Goal: Information Seeking & Learning: Learn about a topic

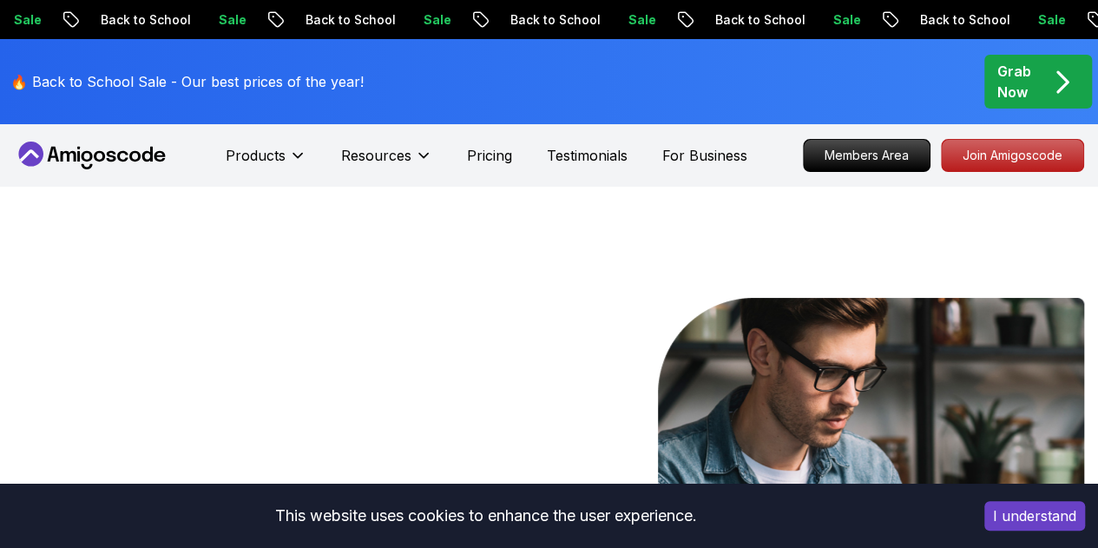
click at [876, 162] on p "Members Area" at bounding box center [867, 155] width 126 height 31
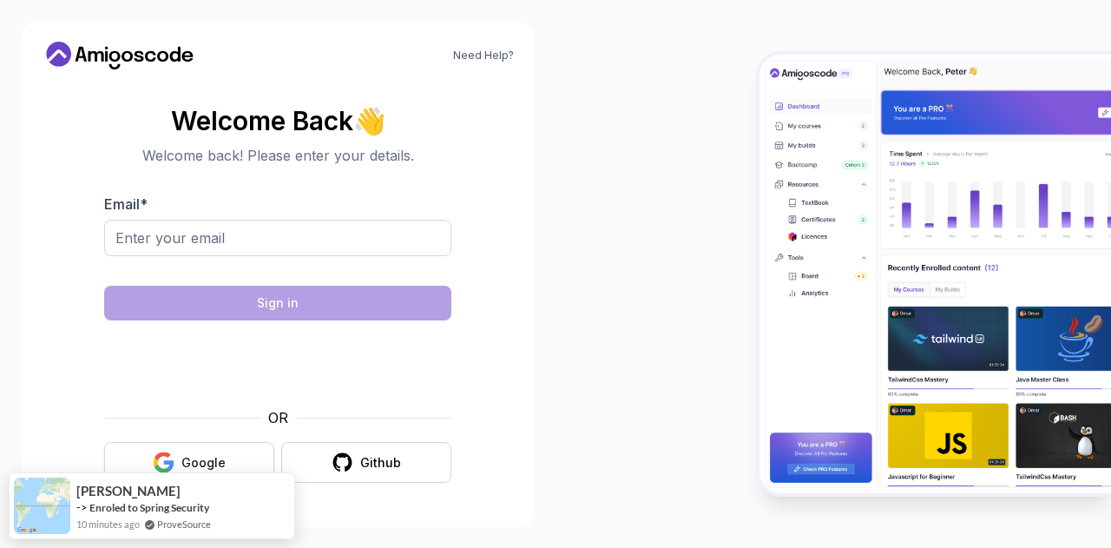
click at [219, 463] on div "Google" at bounding box center [203, 462] width 44 height 17
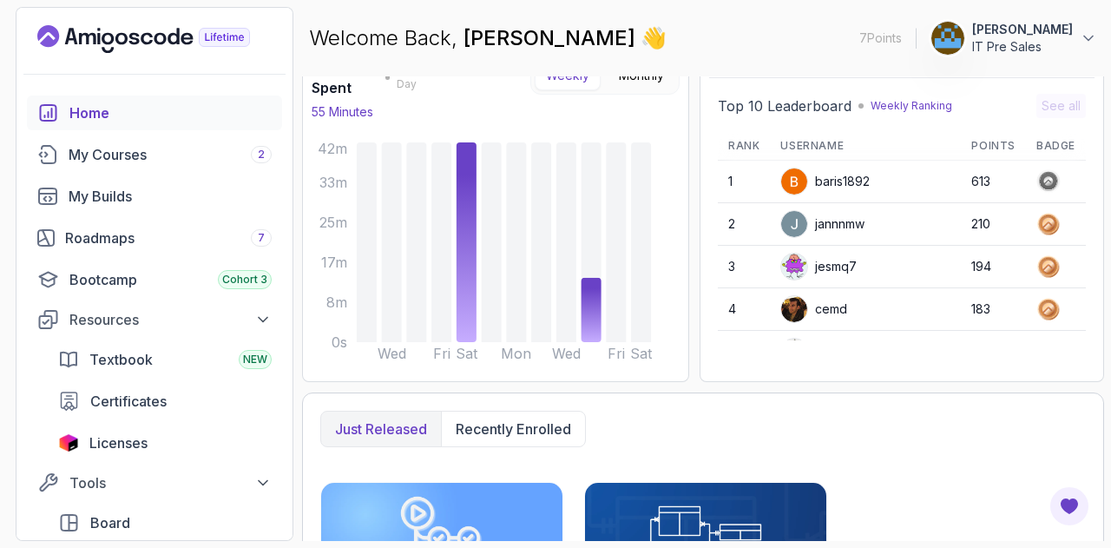
scroll to position [158, 0]
click at [131, 156] on div "My Courses 2" at bounding box center [170, 154] width 203 height 21
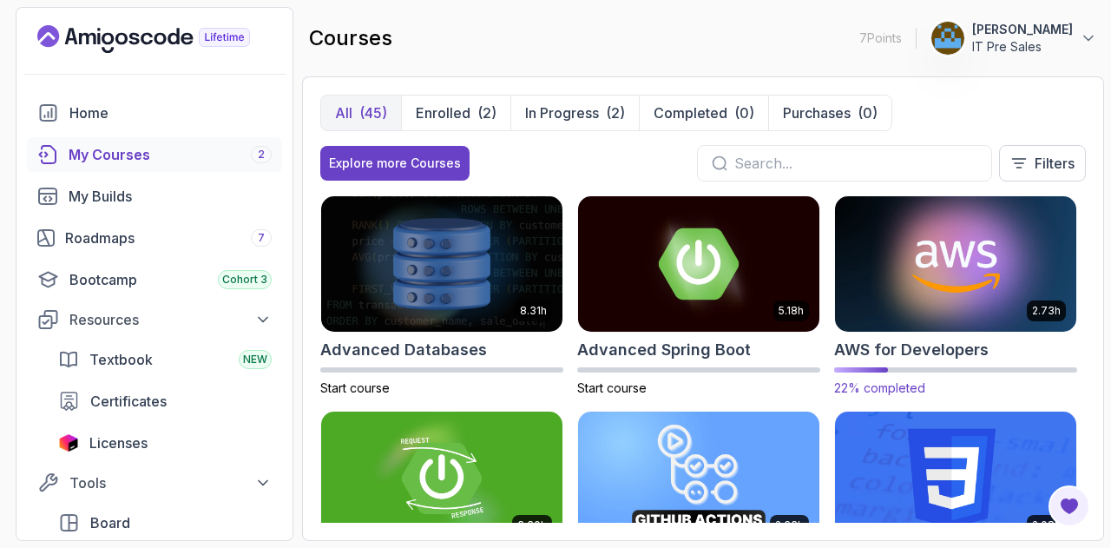
click at [960, 254] on img at bounding box center [956, 264] width 254 height 142
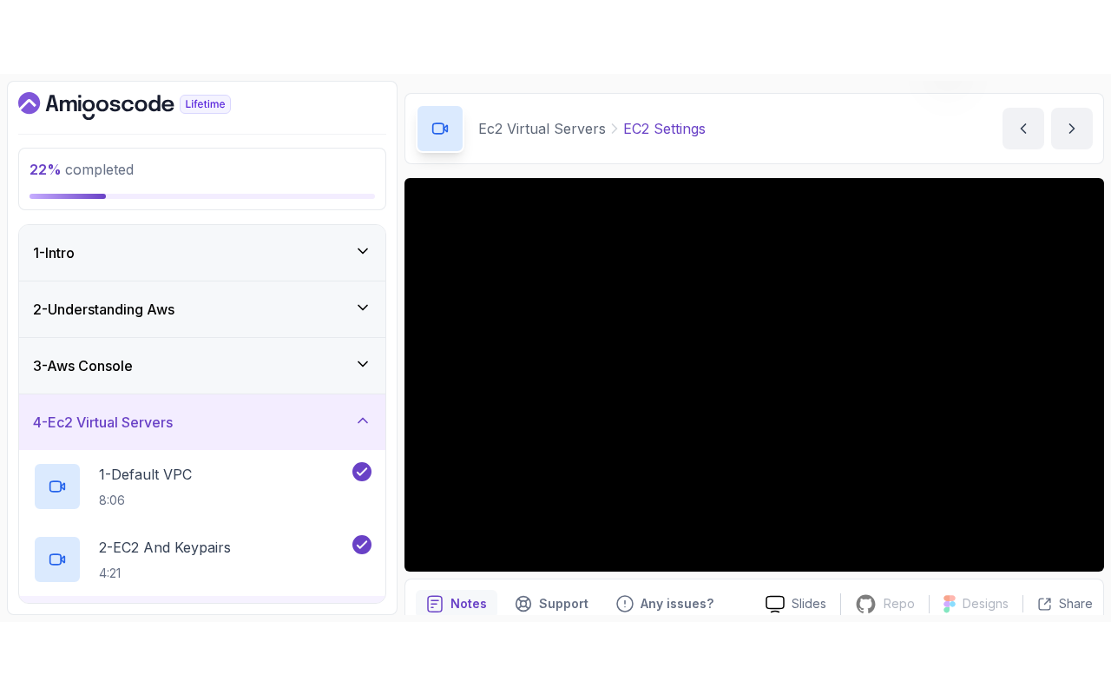
scroll to position [49, 0]
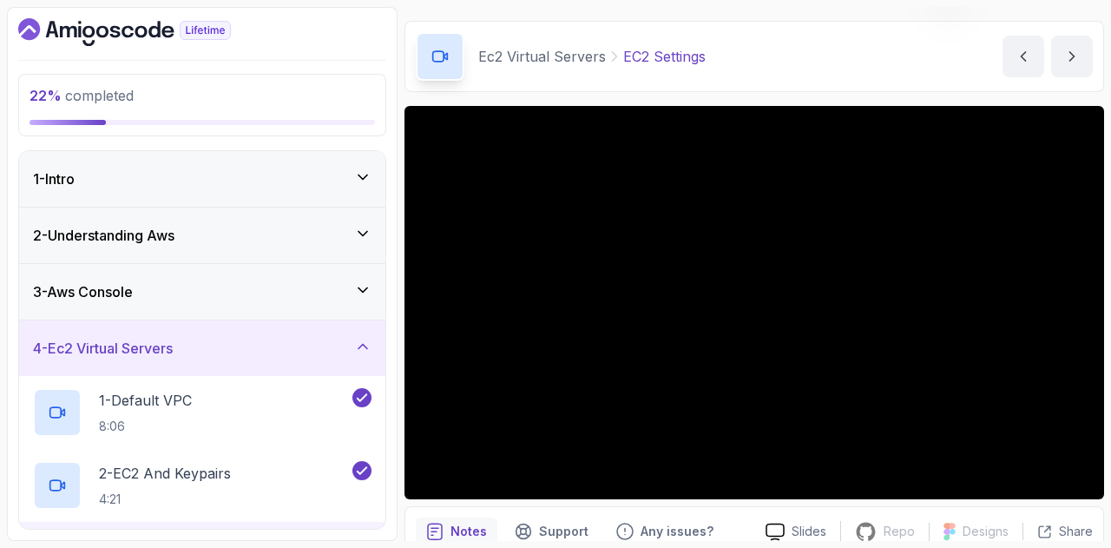
drag, startPoint x: 399, startPoint y: 56, endPoint x: 0, endPoint y: -23, distance: 407.3
click at [0, 0] on html "22 % completed 1 - Intro 2 - Understanding Aws 3 - Aws Console 4 - Ec2 Virtual …" at bounding box center [555, 274] width 1111 height 548
